Goal: Understand process/instructions: Learn about a topic

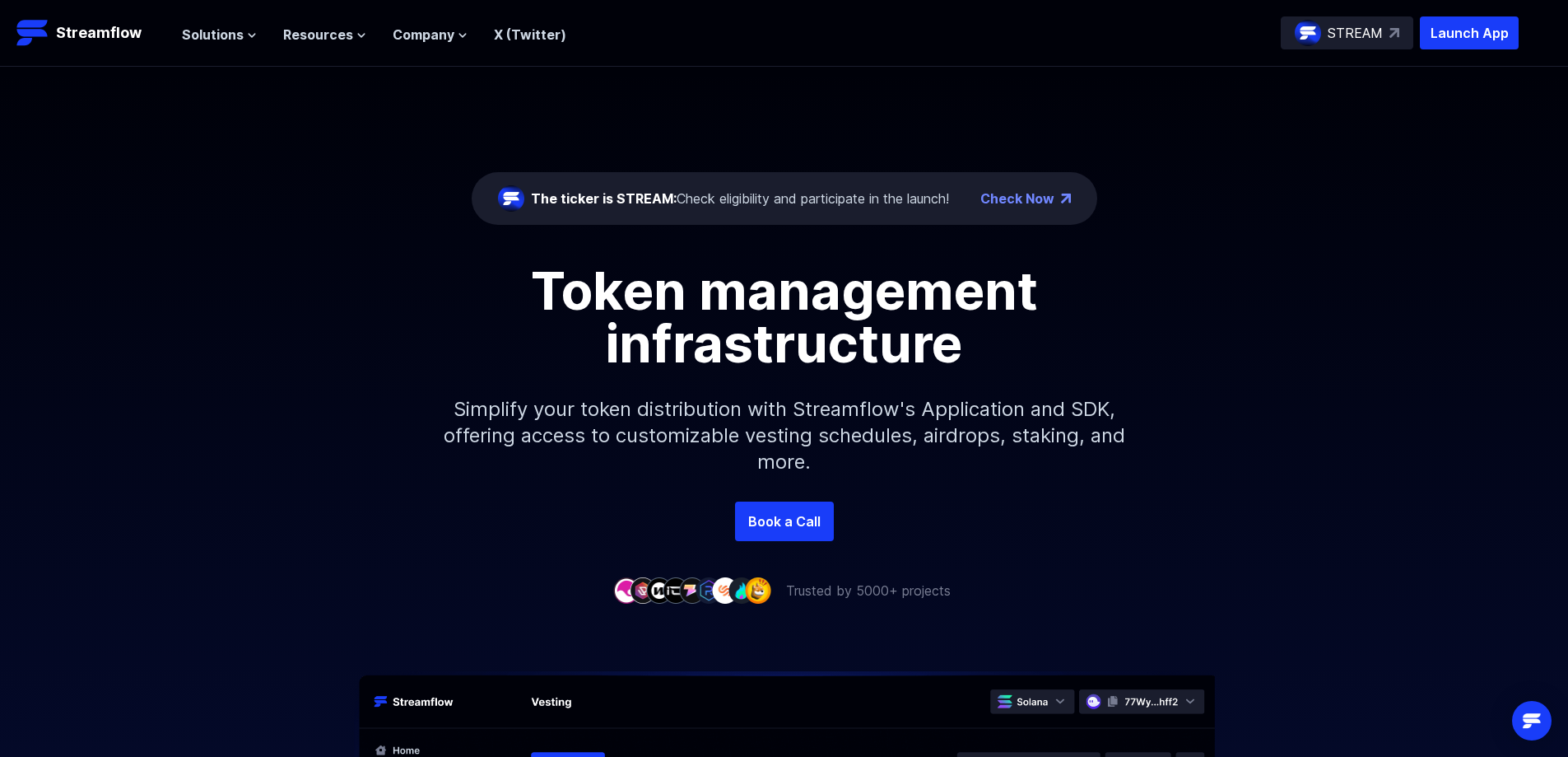
click at [991, 204] on link "Check Now" at bounding box center [1017, 198] width 74 height 20
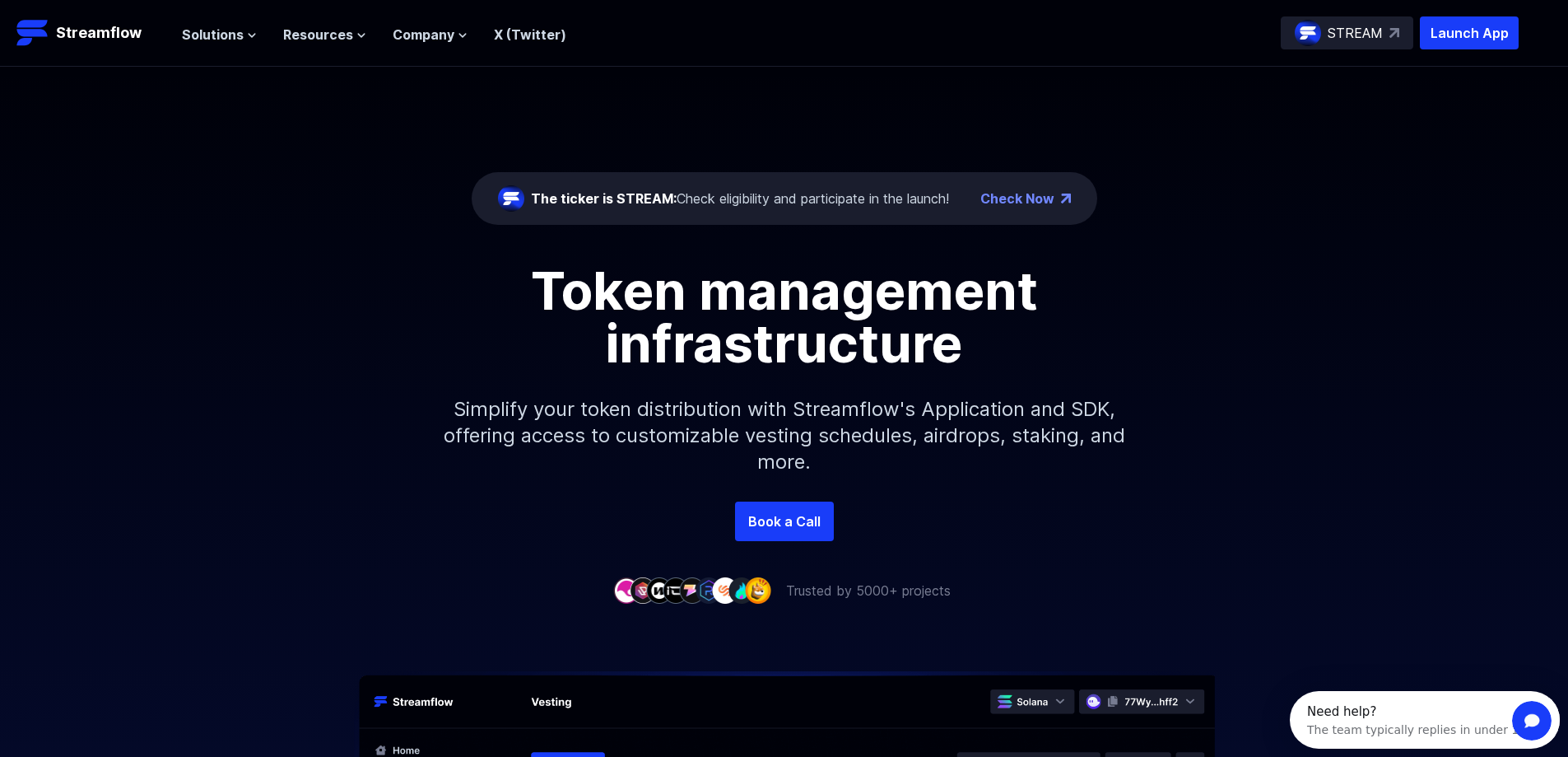
click at [1319, 28] on img at bounding box center [1308, 32] width 26 height 26
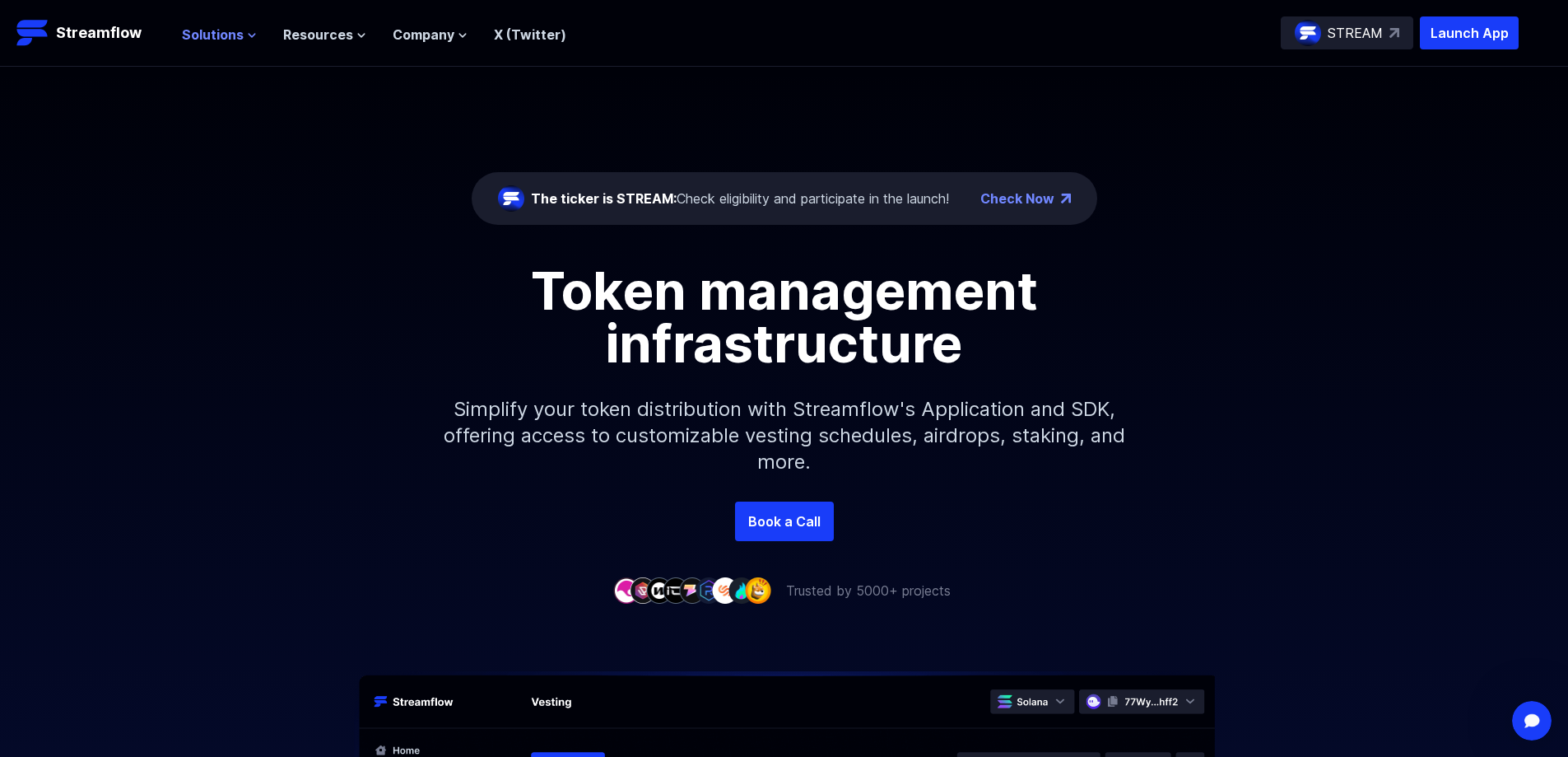
click at [218, 33] on span "Solutions" at bounding box center [213, 34] width 62 height 20
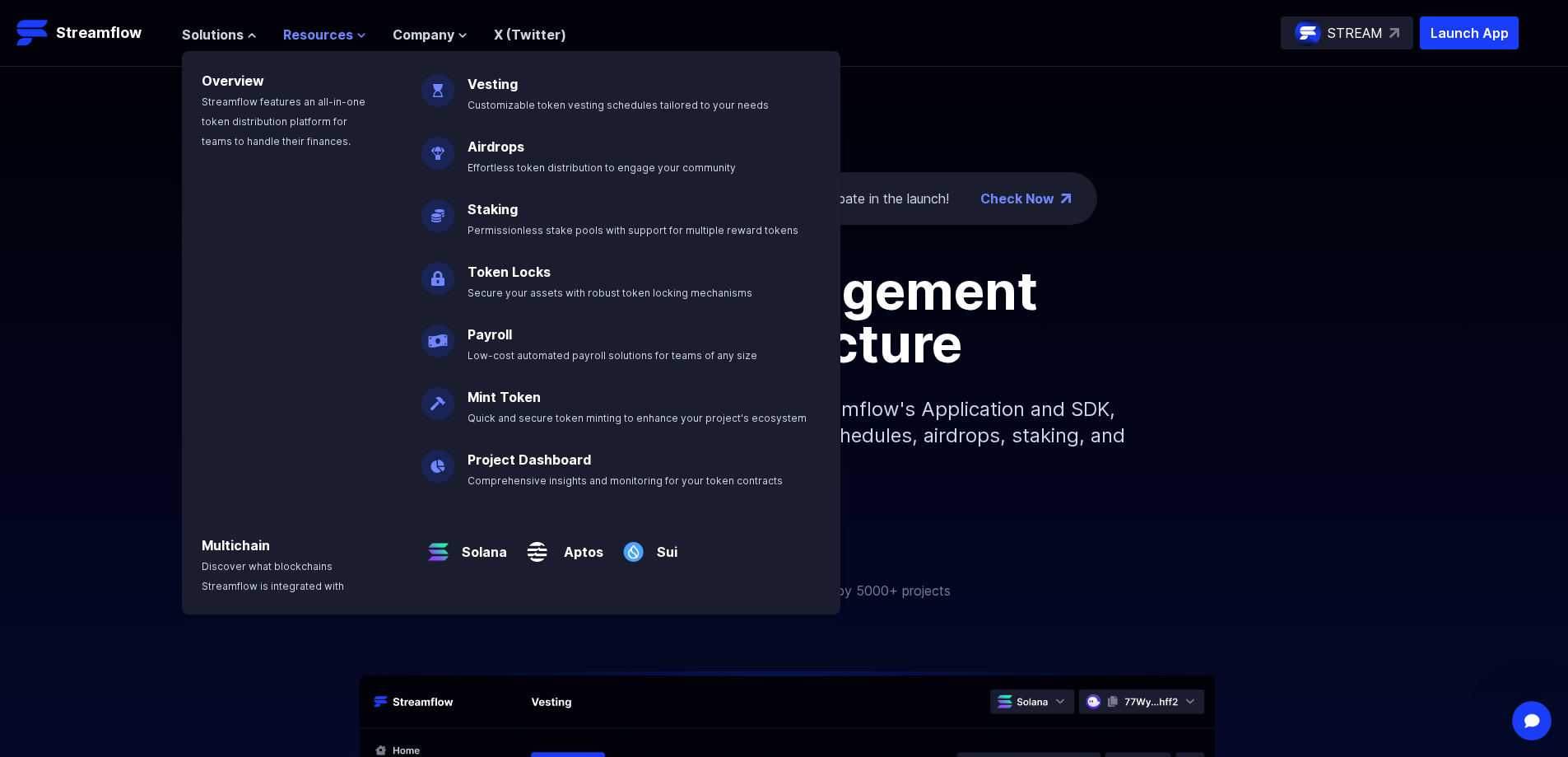
click at [313, 35] on span "Resources" at bounding box center [318, 34] width 70 height 20
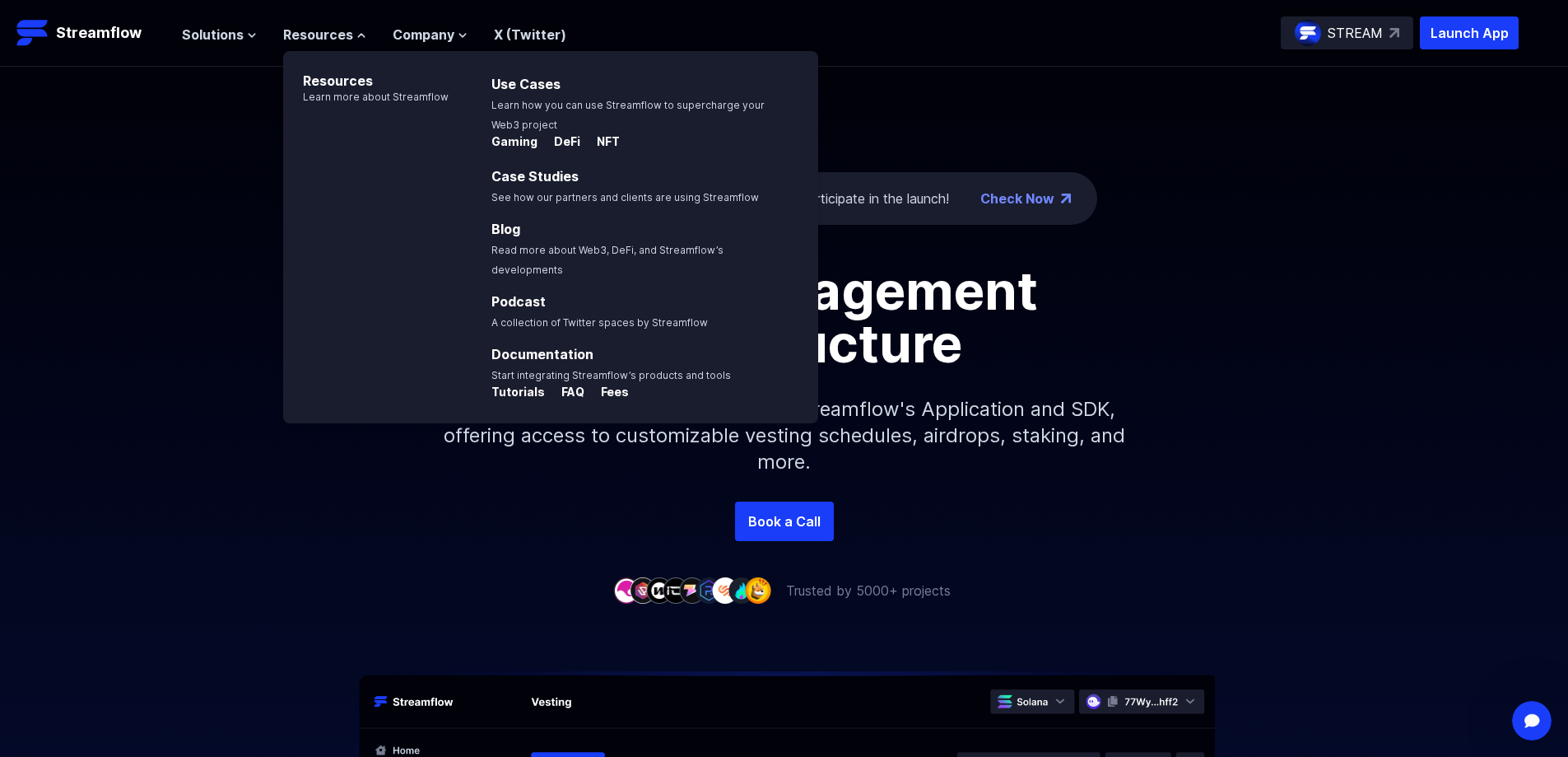
click at [230, 23] on nav "Solutions Overview Streamflow features an all-in-one token distribution platfor…" at bounding box center [374, 33] width 384 height 22
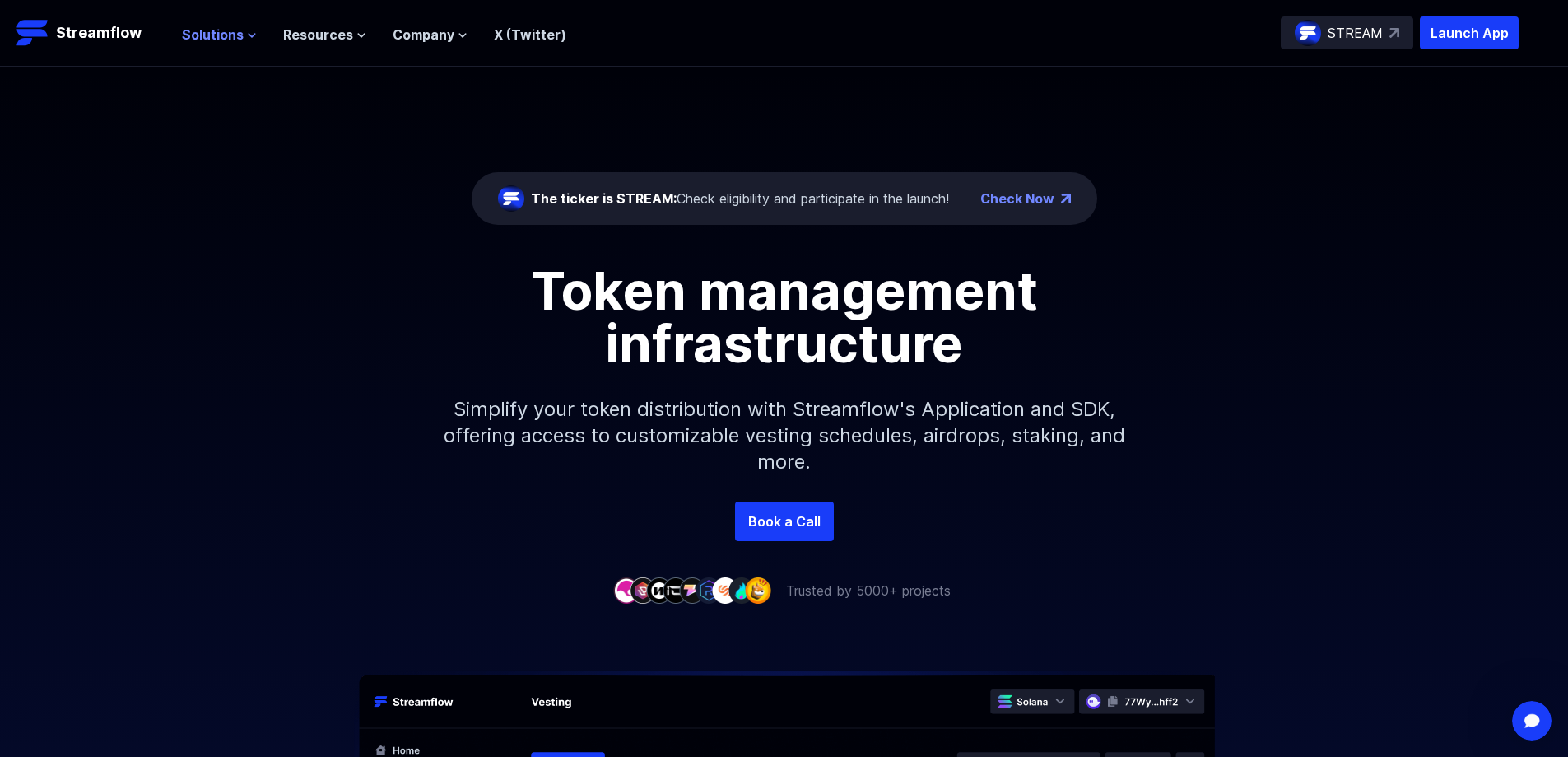
click at [225, 36] on span "Solutions" at bounding box center [213, 34] width 62 height 20
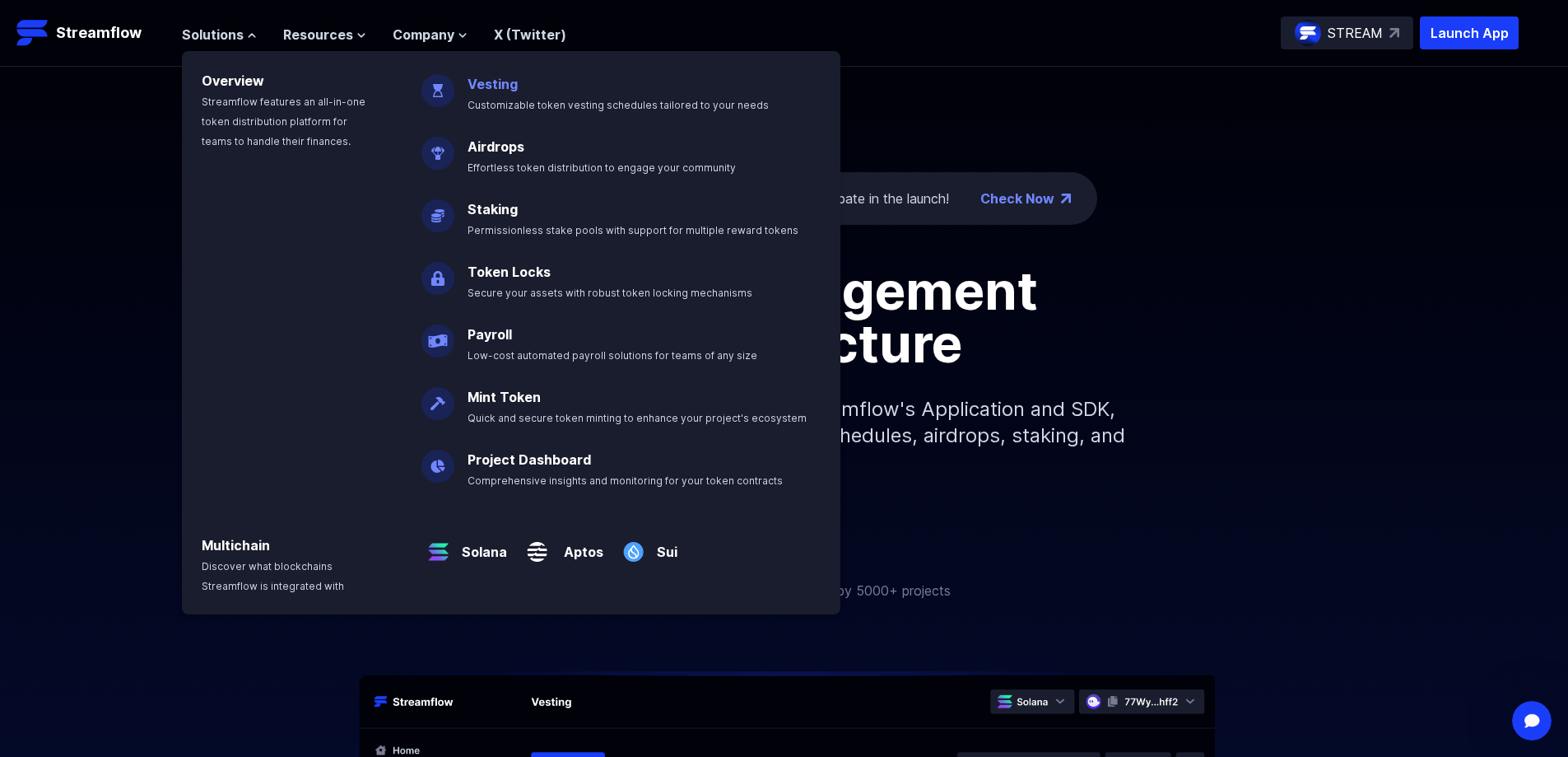
click at [478, 80] on link "Vesting" at bounding box center [492, 83] width 50 height 16
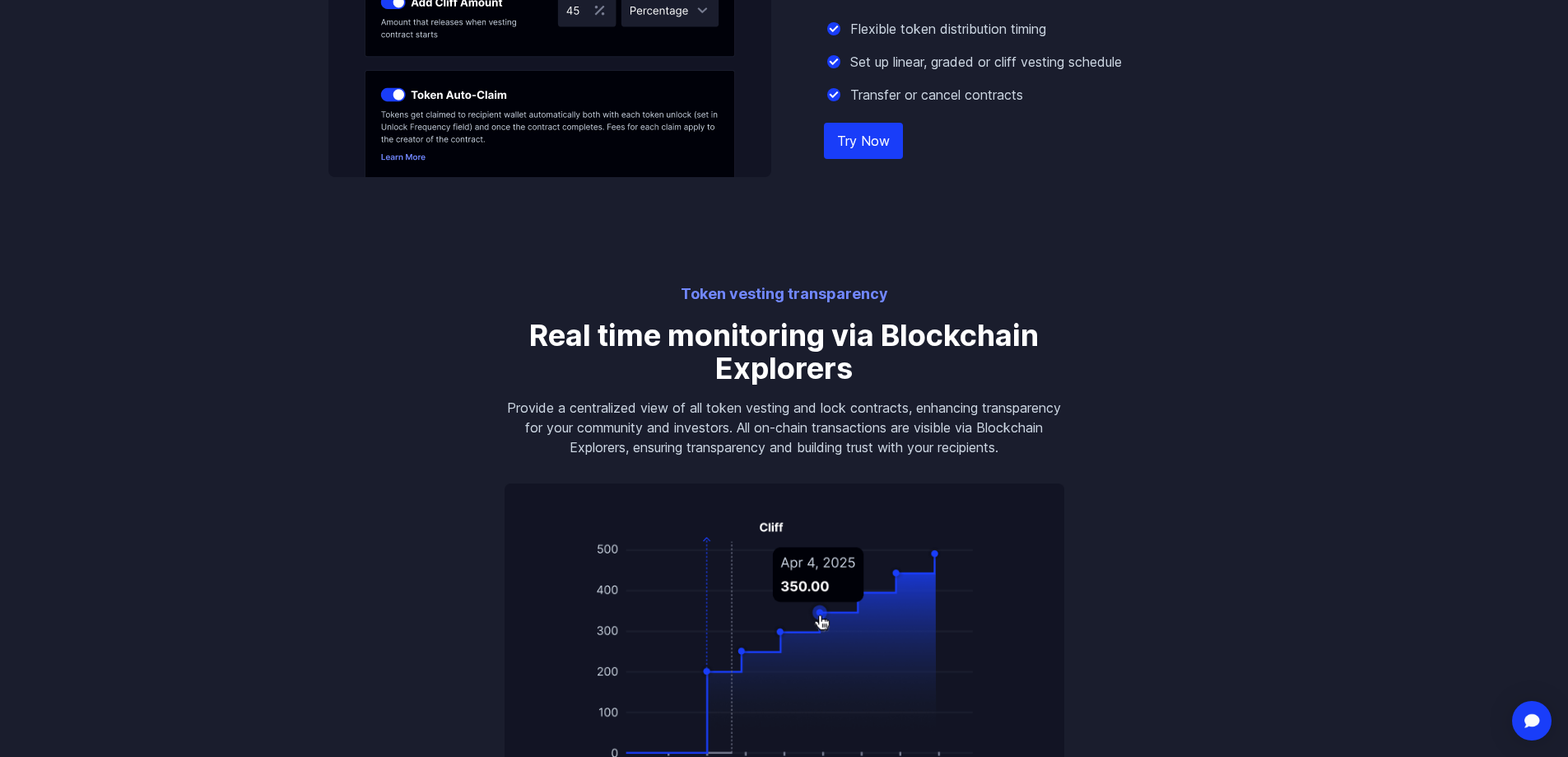
scroll to position [1729, 0]
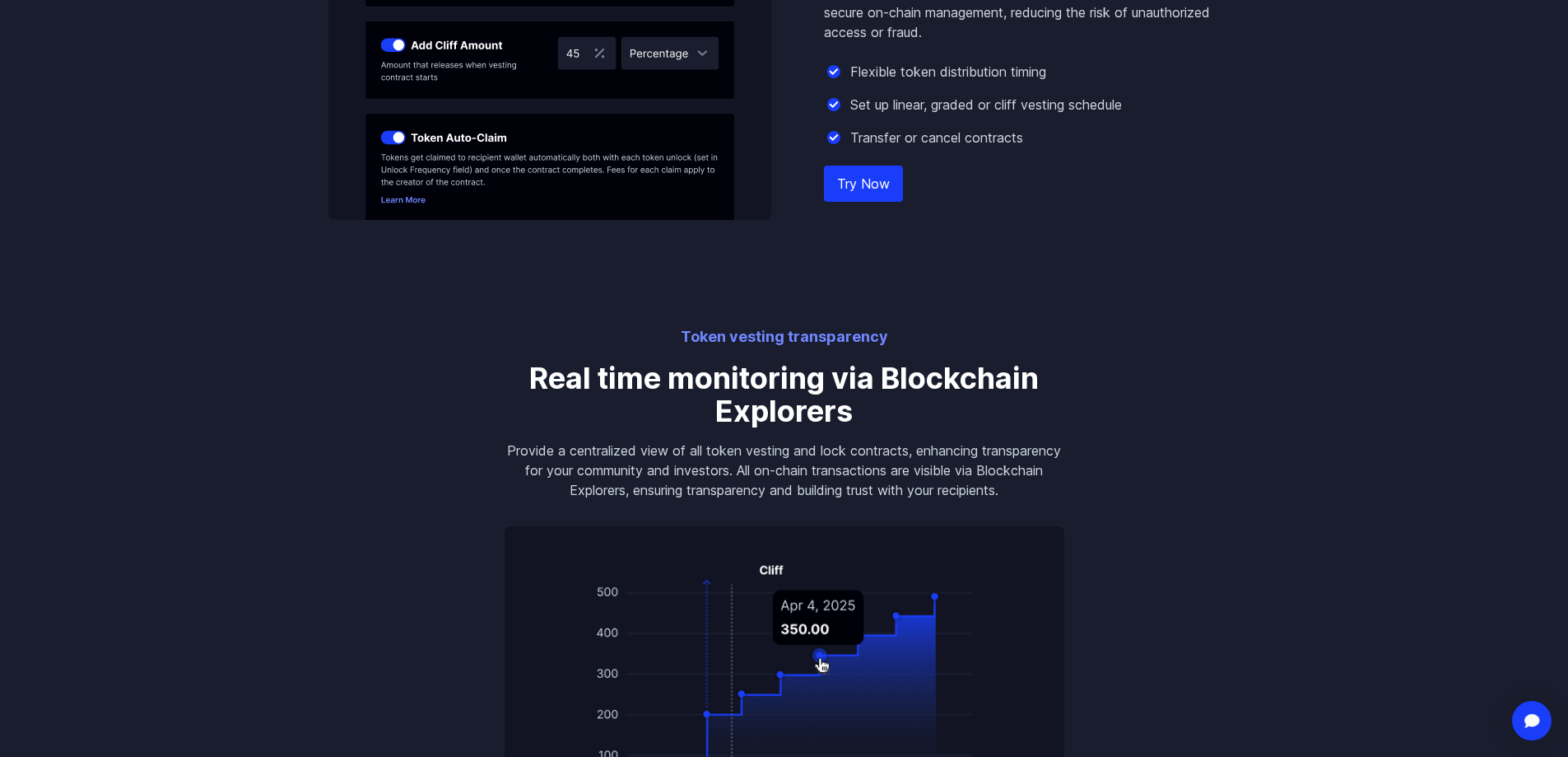
click at [855, 185] on link "Try Now" at bounding box center [863, 184] width 79 height 37
